Goal: Task Accomplishment & Management: Complete application form

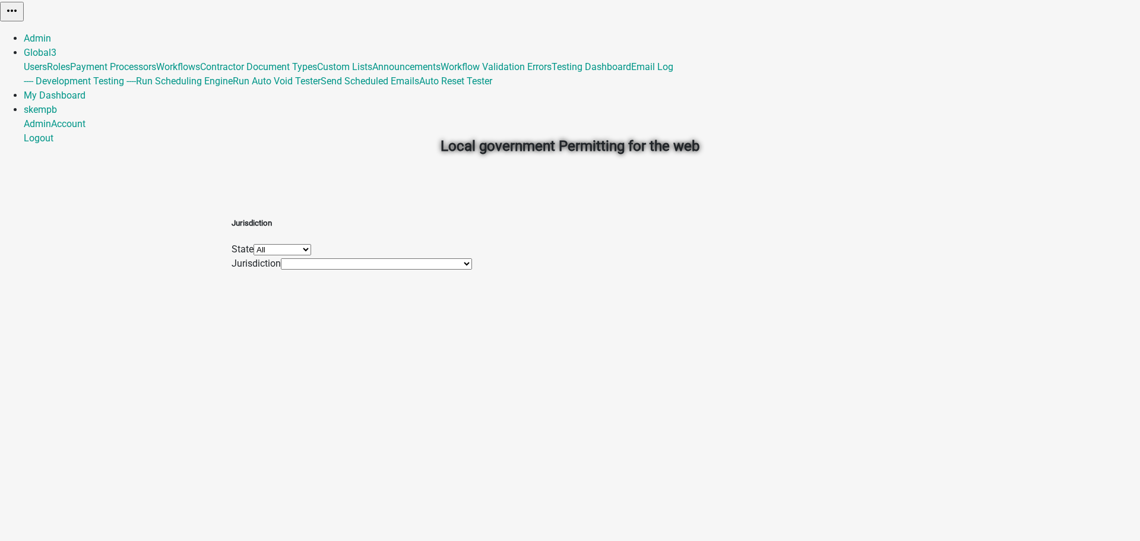
click at [311, 246] on select "All [US_STATE] [US_STATE] [US_STATE] [US_STATE]" at bounding box center [282, 249] width 58 height 11
select select "[US_STATE]"
click at [311, 244] on select "All [US_STATE] [US_STATE] [US_STATE] [US_STATE]" at bounding box center [282, 249] width 58 height 11
click at [437, 269] on select "City of [GEOGRAPHIC_DATA] [GEOGRAPHIC_DATA], [GEOGRAPHIC_DATA] [GEOGRAPHIC_DATA…" at bounding box center [372, 263] width 182 height 11
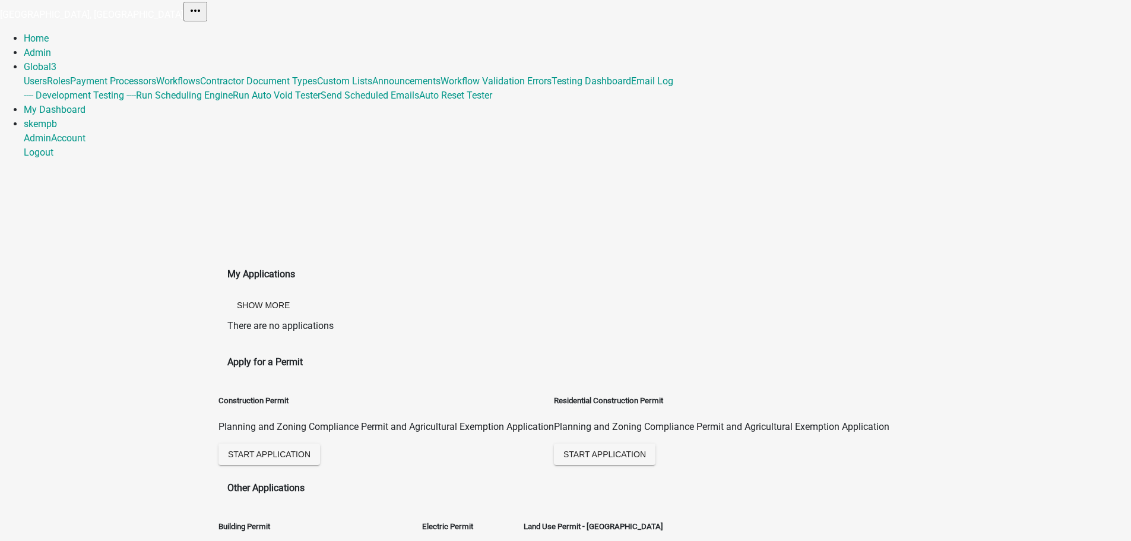
scroll to position [59, 0]
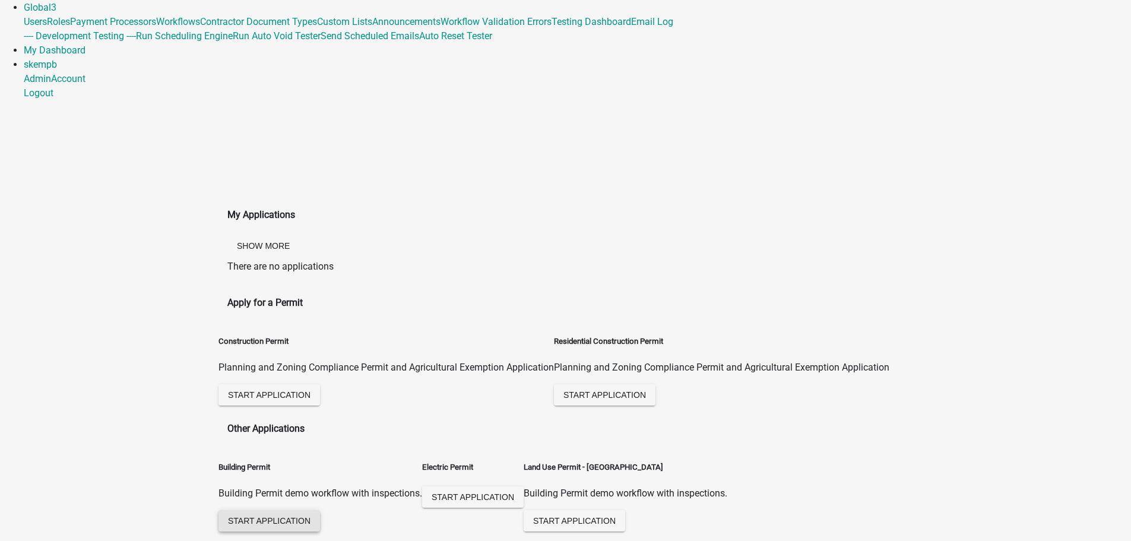
click at [293, 516] on span "Start Application" at bounding box center [269, 520] width 83 height 9
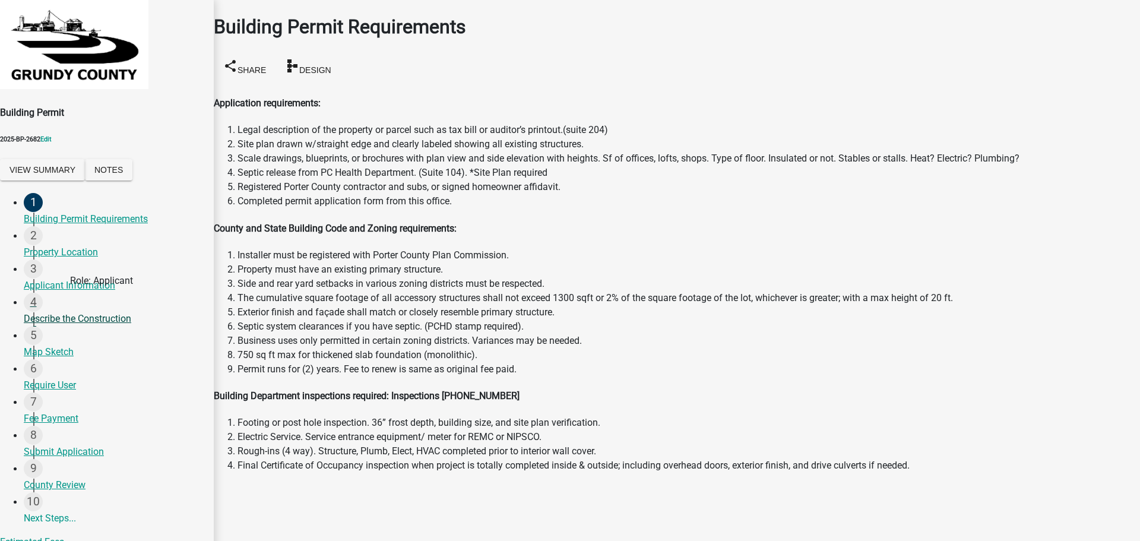
click at [80, 312] on div "Describe the Construction" at bounding box center [114, 319] width 180 height 14
click at [93, 312] on div "Describe the Construction" at bounding box center [114, 319] width 180 height 14
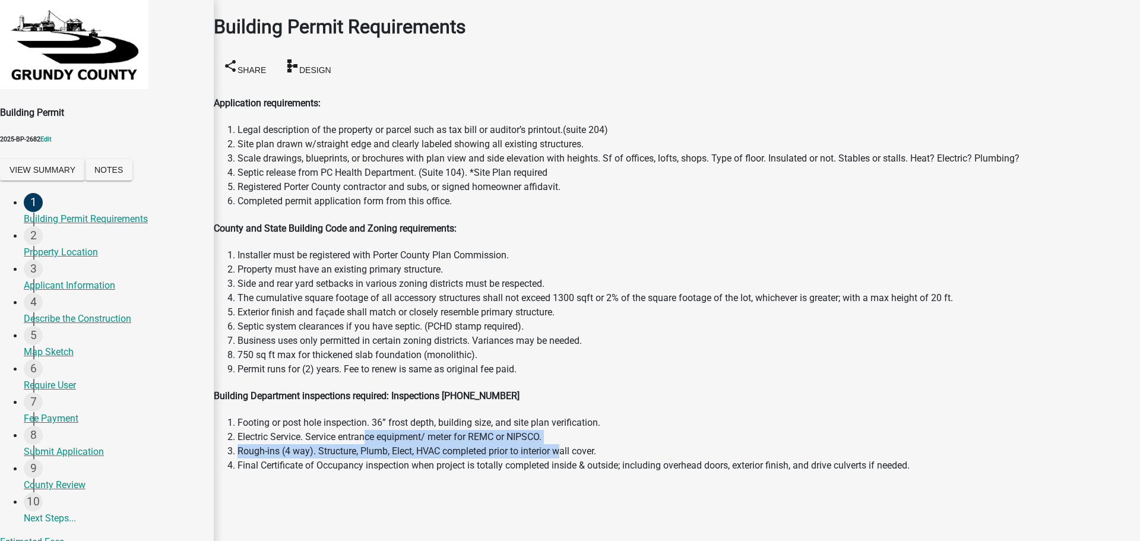
drag, startPoint x: 382, startPoint y: 392, endPoint x: 577, endPoint y: 398, distance: 195.4
click at [577, 416] on ol "Footing or post hole inspection. 36” frost depth, building size, and site plan …" at bounding box center [677, 444] width 926 height 57
click at [572, 444] on li "Rough-ins (4 way). Structure, Plumb, Elect, HVAC completed prior to interior wa…" at bounding box center [688, 451] width 902 height 14
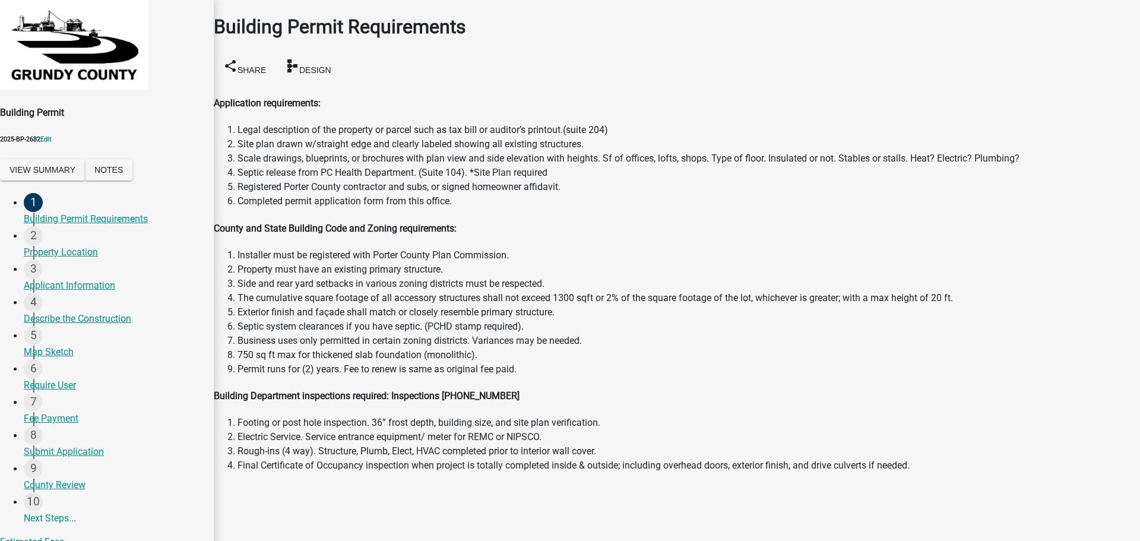
click at [383, 291] on li "The cumulative square footage of all accessory structures shall not exceed 1300…" at bounding box center [688, 298] width 902 height 14
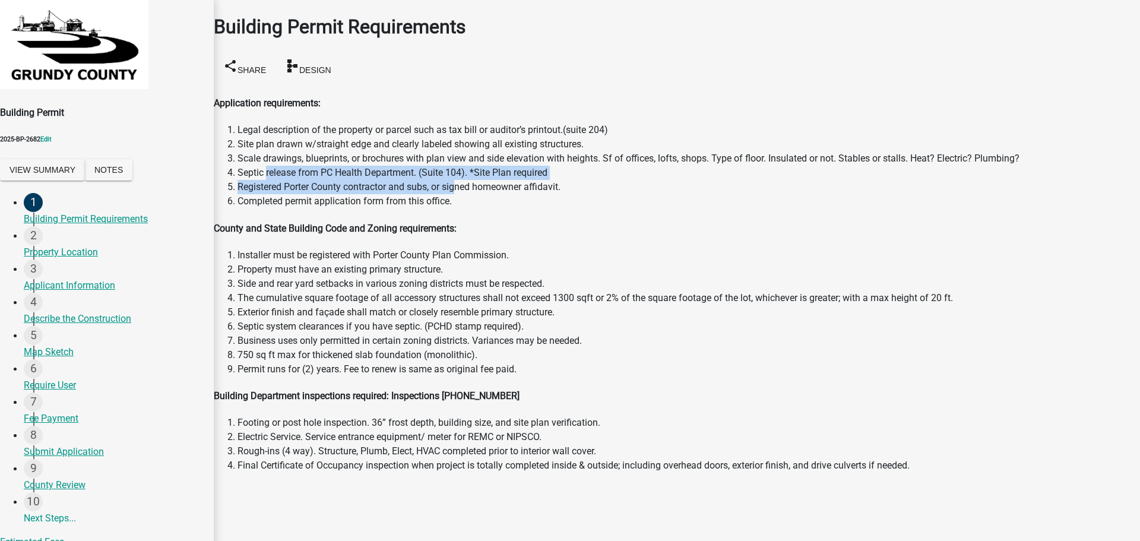
drag, startPoint x: 280, startPoint y: 137, endPoint x: 471, endPoint y: 147, distance: 191.4
click at [471, 147] on ol "Legal description of the property or parcel such as tax bill or auditor’s print…" at bounding box center [677, 165] width 926 height 85
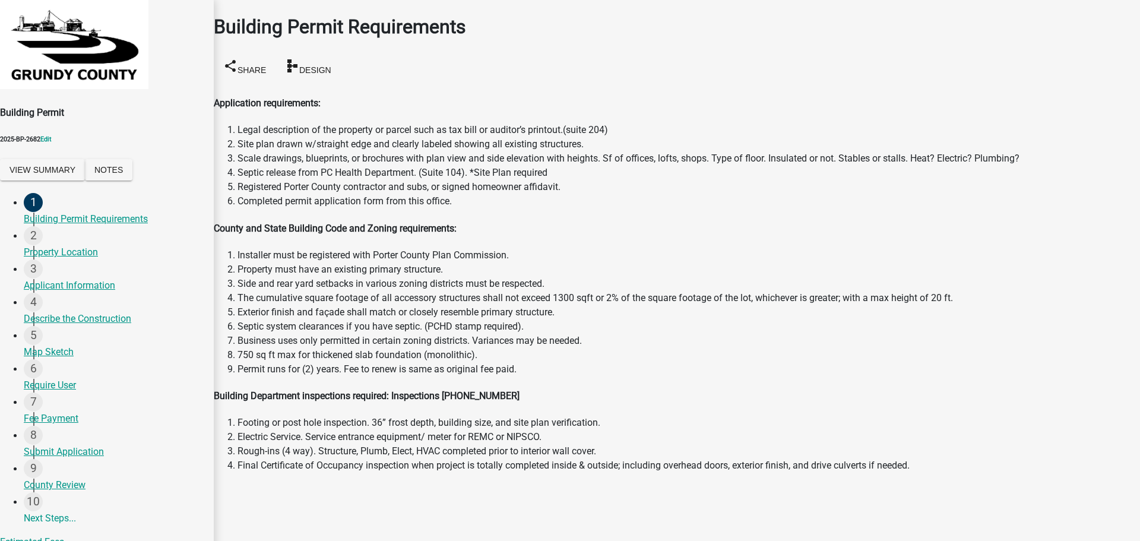
click at [454, 248] on li "Installer must be registered with Porter County Plan Commission." at bounding box center [688, 255] width 902 height 14
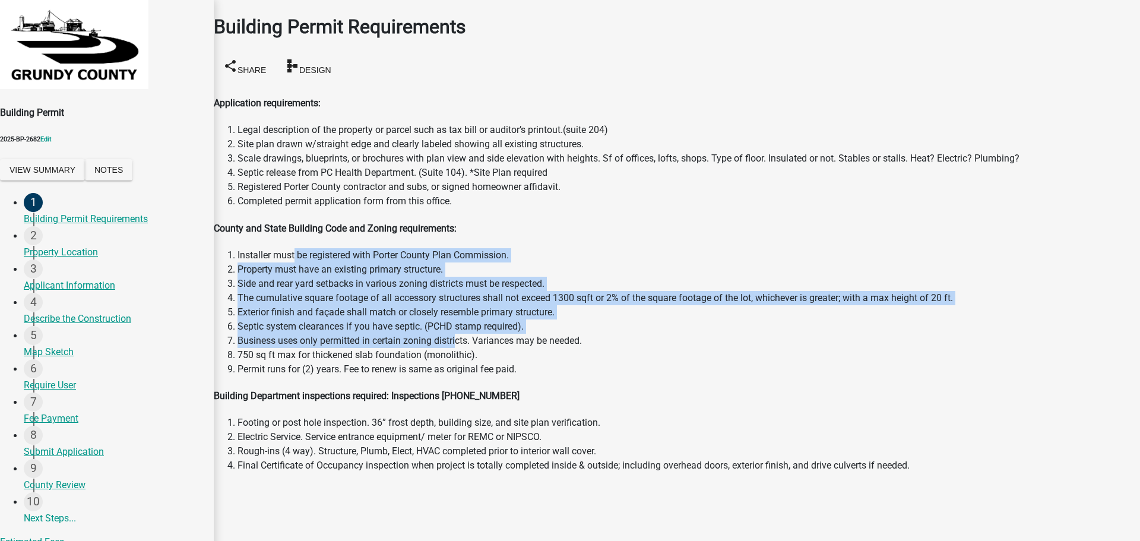
drag, startPoint x: 326, startPoint y: 214, endPoint x: 467, endPoint y: 302, distance: 165.9
click at [470, 300] on ol "Installer must be registered with Porter County Plan Commission. Property must …" at bounding box center [677, 312] width 926 height 128
click at [467, 334] on li "Business uses only permitted in certain zoning districts. Variances may be need…" at bounding box center [688, 341] width 902 height 14
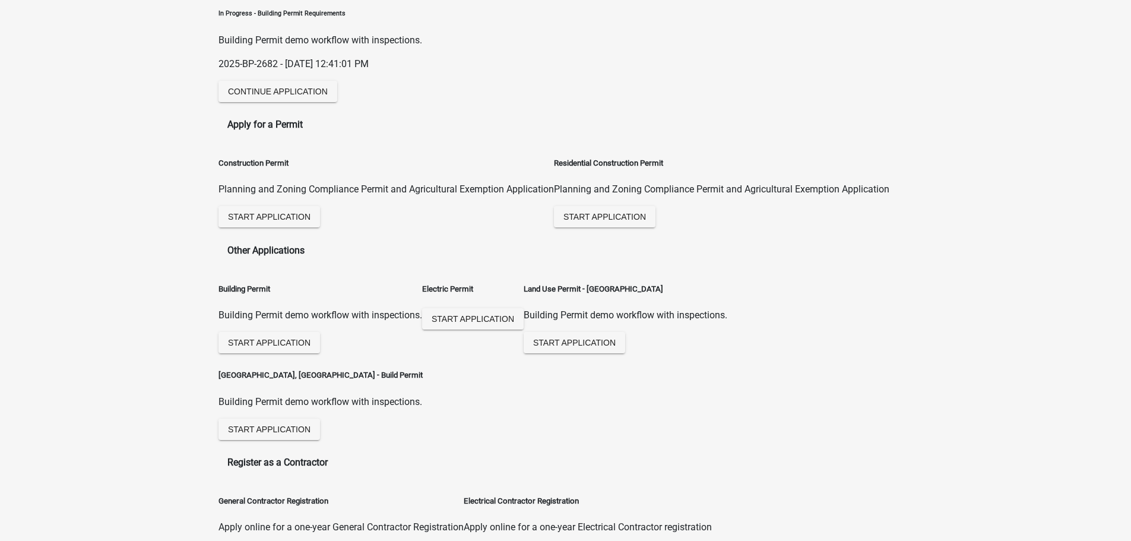
scroll to position [356, 0]
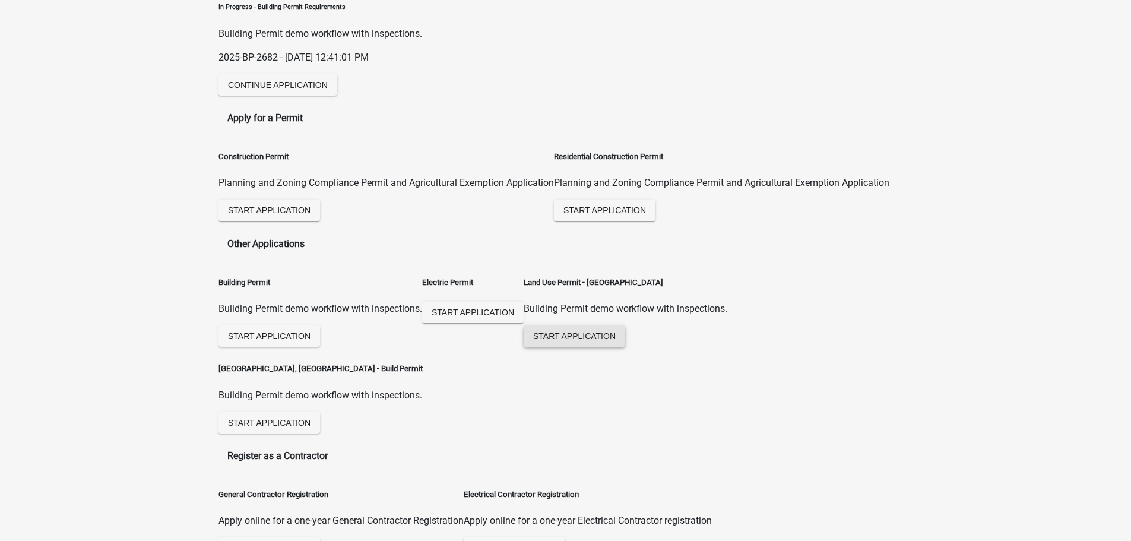
click at [533, 331] on span "Start Application" at bounding box center [574, 335] width 83 height 9
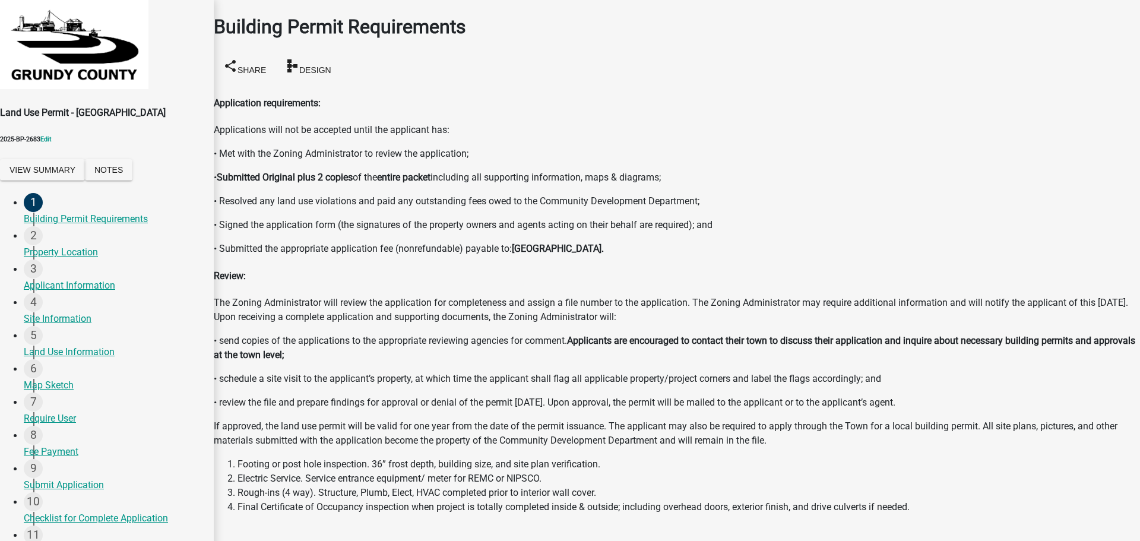
scroll to position [22, 0]
click at [80, 312] on div "Site Information" at bounding box center [114, 319] width 180 height 14
click at [96, 345] on div "Land Use Information" at bounding box center [114, 352] width 180 height 14
